Goal: Navigation & Orientation: Find specific page/section

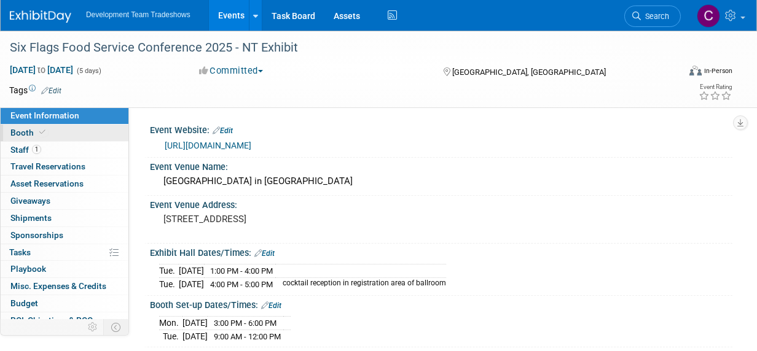
click at [24, 133] on span "Booth" at bounding box center [28, 133] width 37 height 10
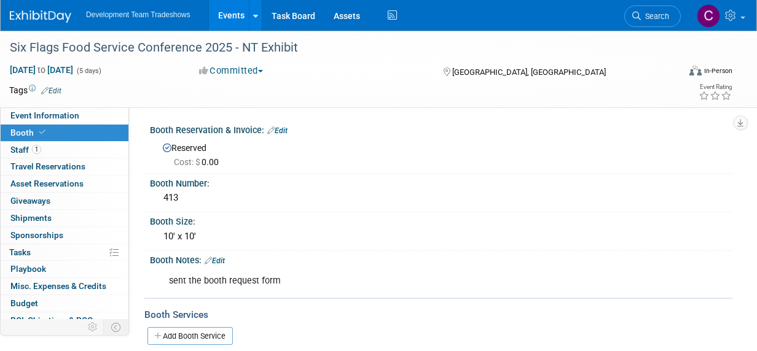
click at [237, 14] on link "Events" at bounding box center [231, 15] width 45 height 31
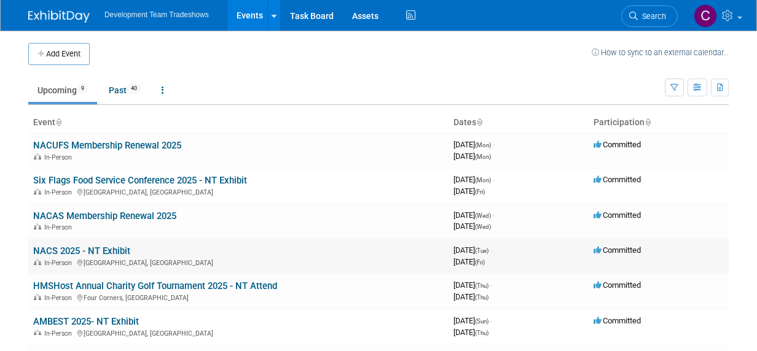
click at [76, 250] on link "NACS 2025 - NT Exhibit" at bounding box center [81, 251] width 97 height 11
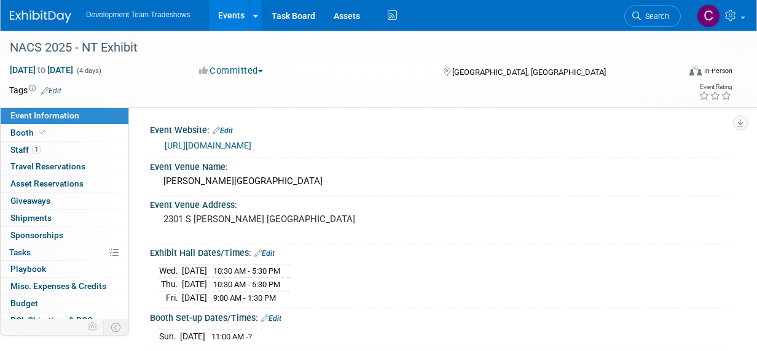
drag, startPoint x: 17, startPoint y: 131, endPoint x: 186, endPoint y: 130, distance: 168.9
click at [17, 131] on span "Booth" at bounding box center [28, 133] width 37 height 10
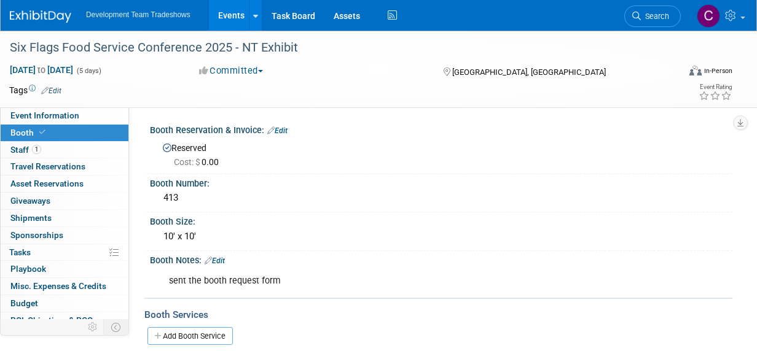
click at [232, 10] on link "Events" at bounding box center [231, 15] width 45 height 31
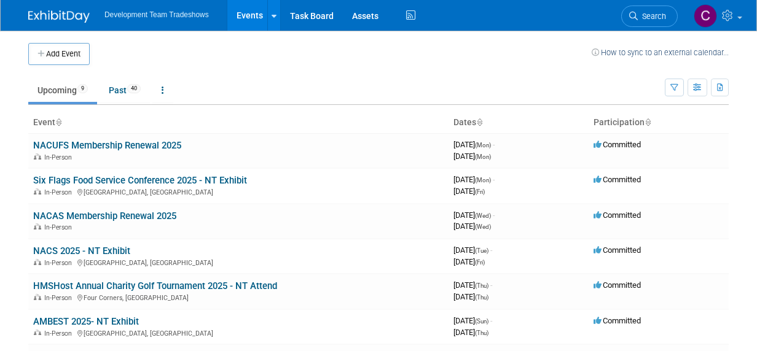
click at [70, 252] on link "NACS 2025 - NT Exhibit" at bounding box center [81, 251] width 97 height 11
